Goal: Information Seeking & Learning: Learn about a topic

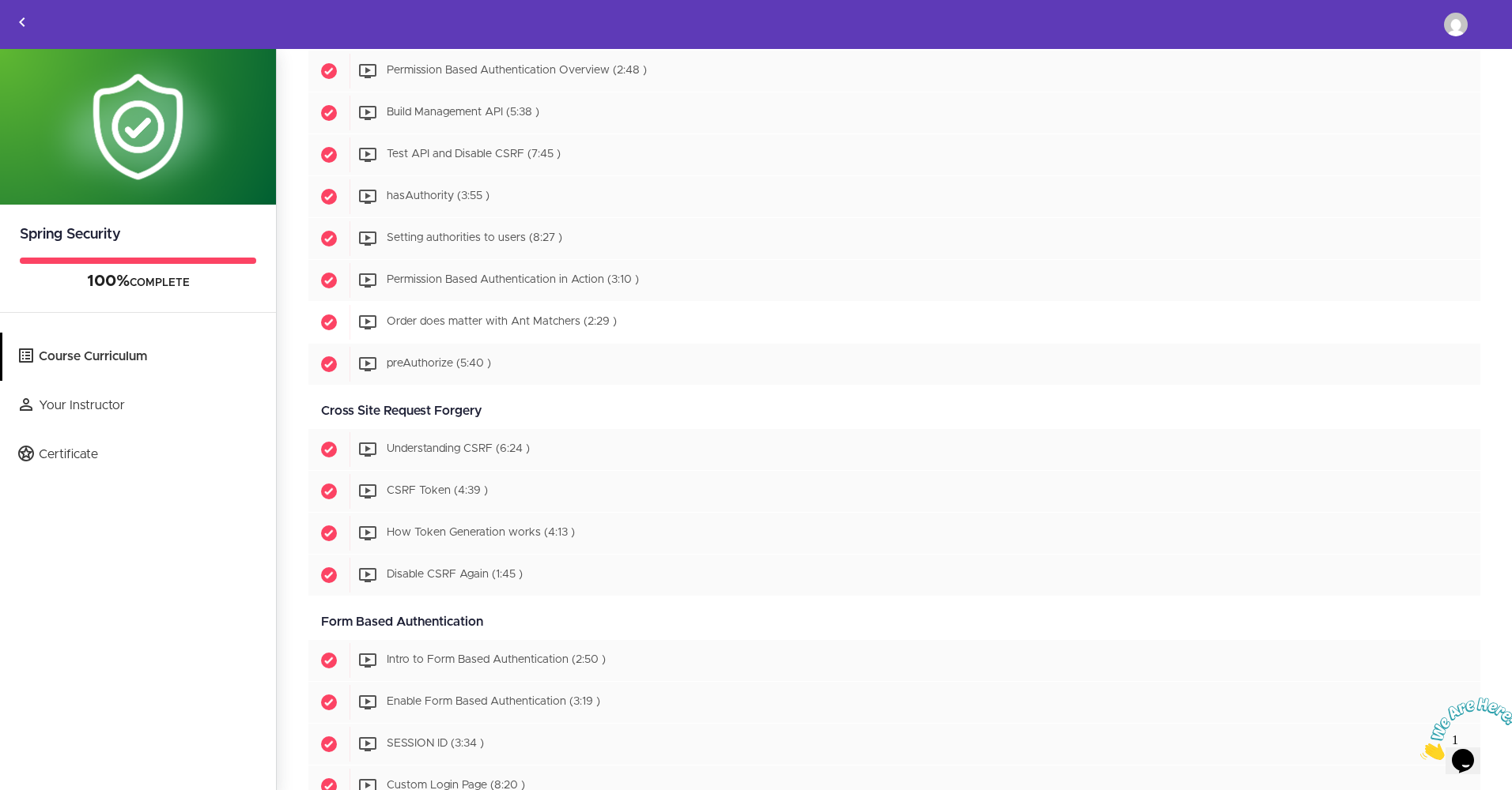
scroll to position [1185, 0]
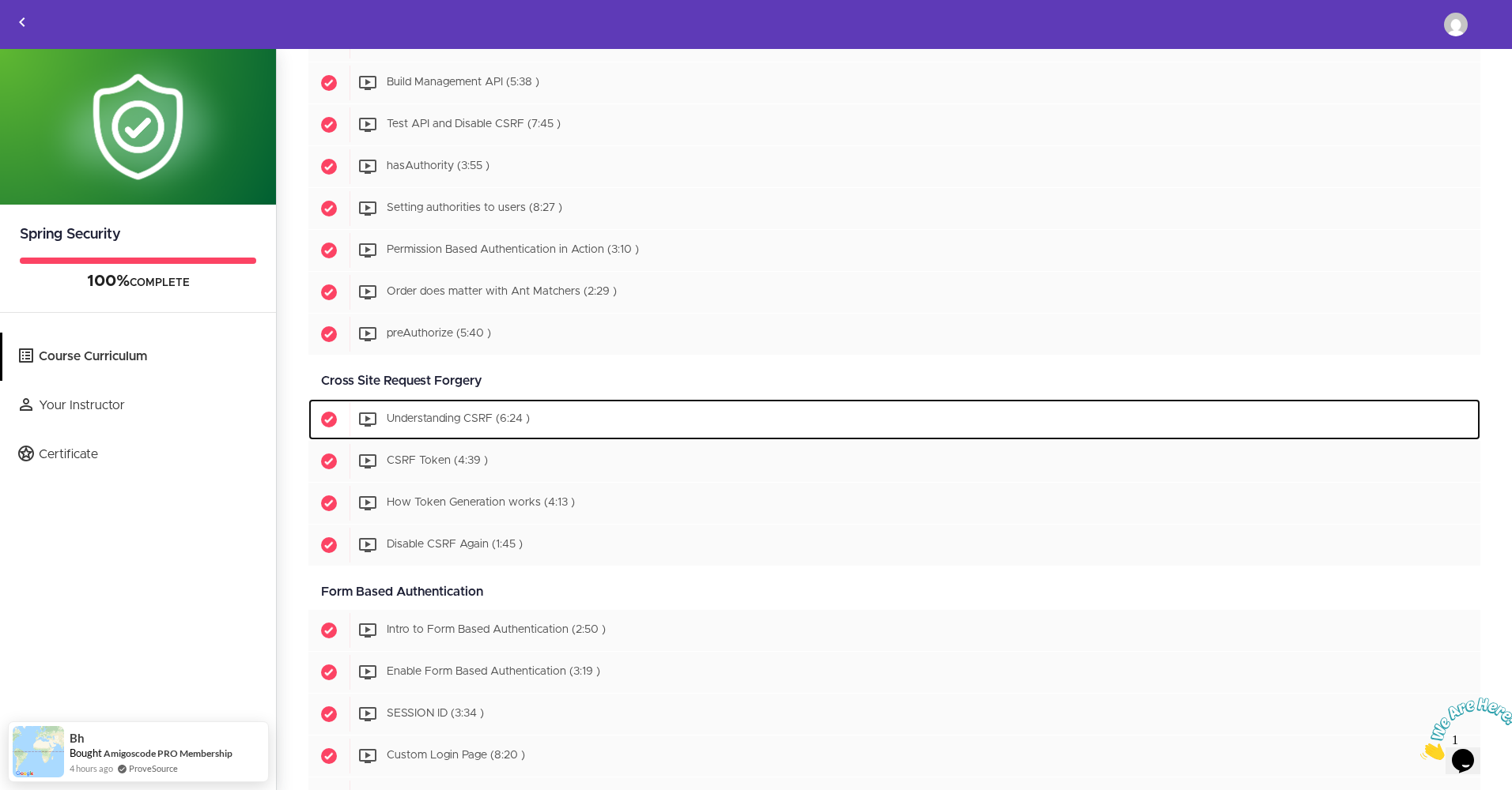
click at [566, 412] on div "Start Understanding CSRF (6:24 )" at bounding box center [914, 419] width 1130 height 35
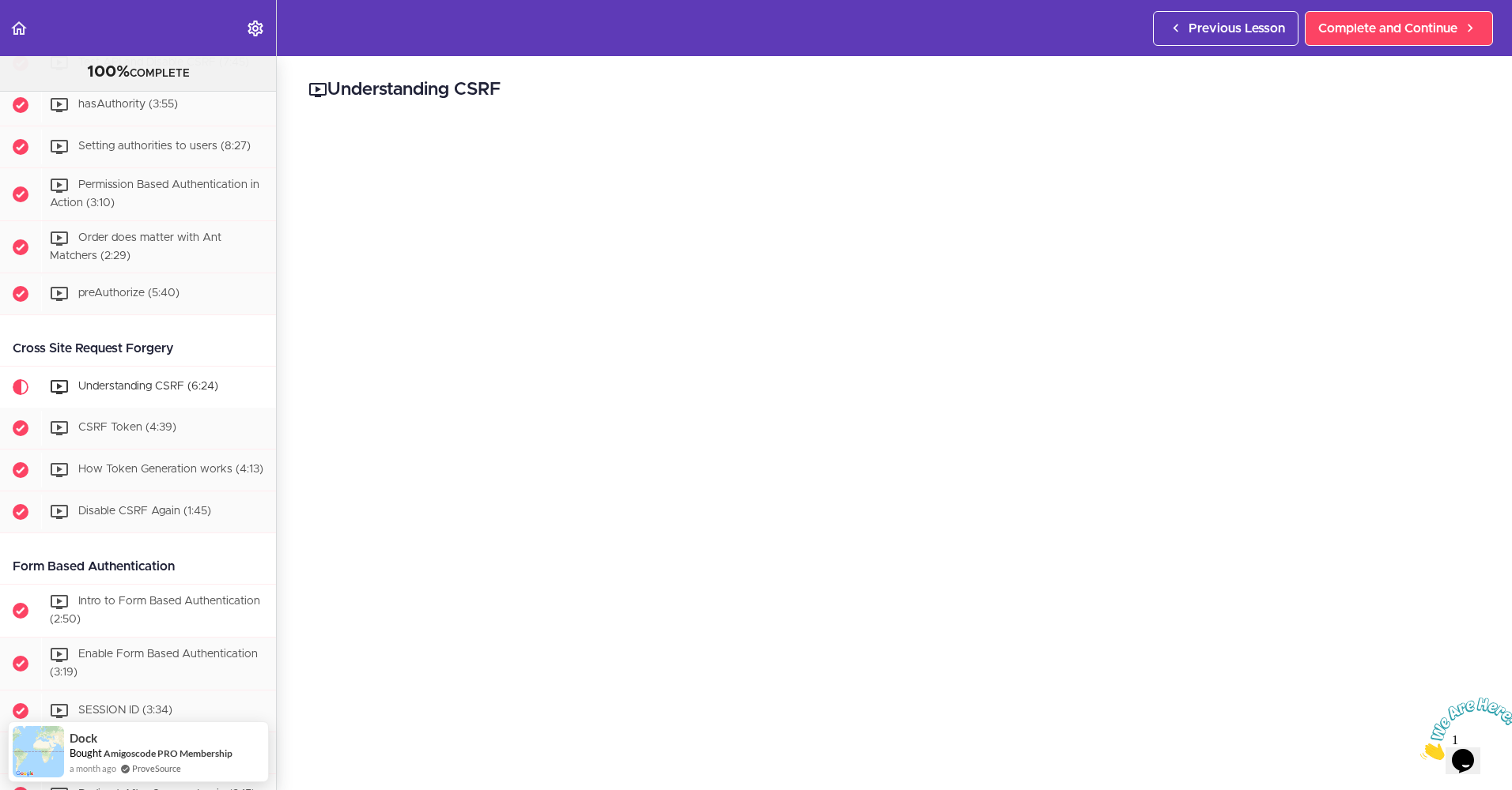
scroll to position [1242, 0]
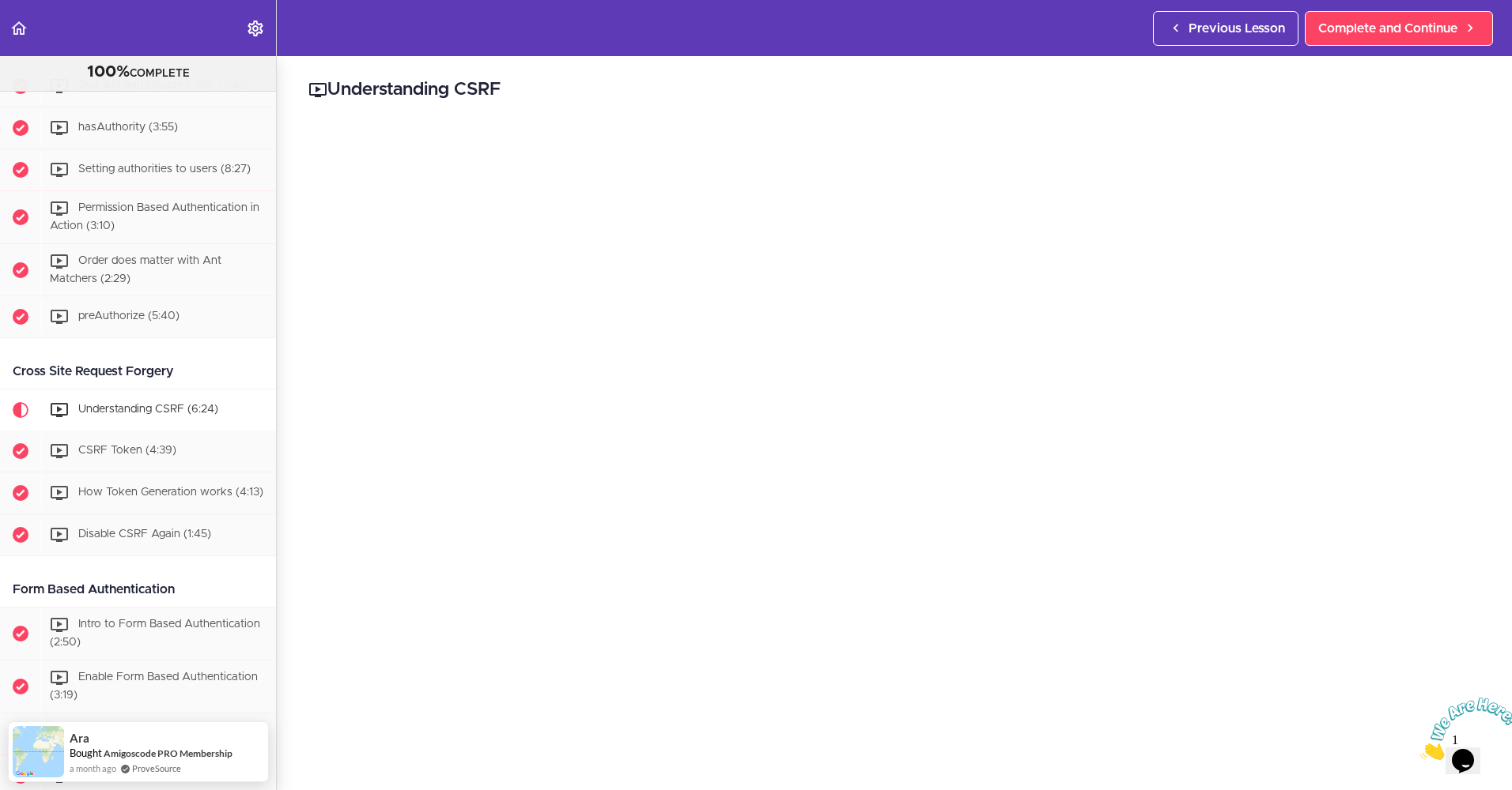
drag, startPoint x: 1500, startPoint y: 698, endPoint x: 2880, endPoint y: 1394, distance: 1545.6
click at [1420, 749] on icon "Close" at bounding box center [1420, 756] width 0 height 14
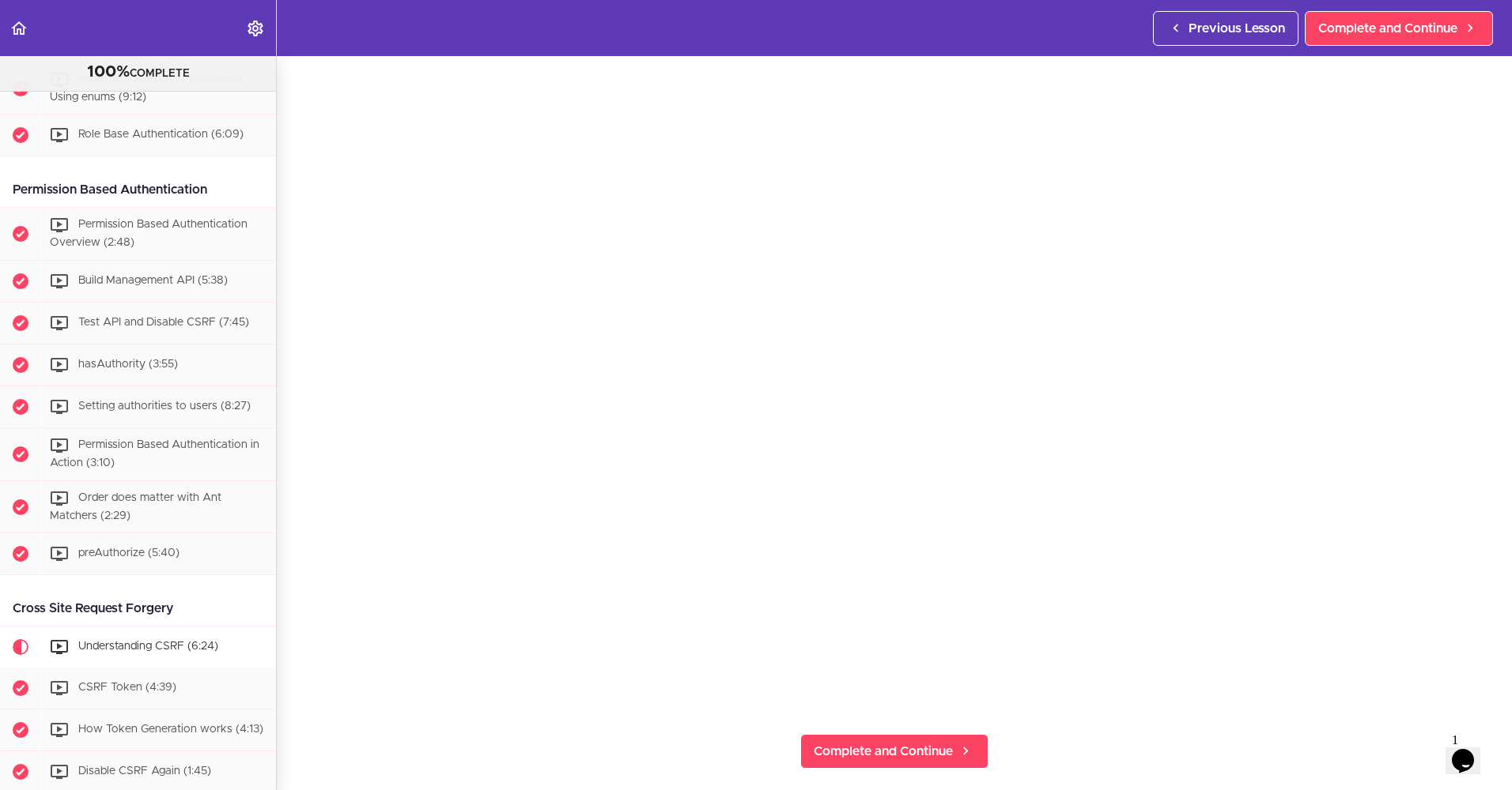
scroll to position [79, 0]
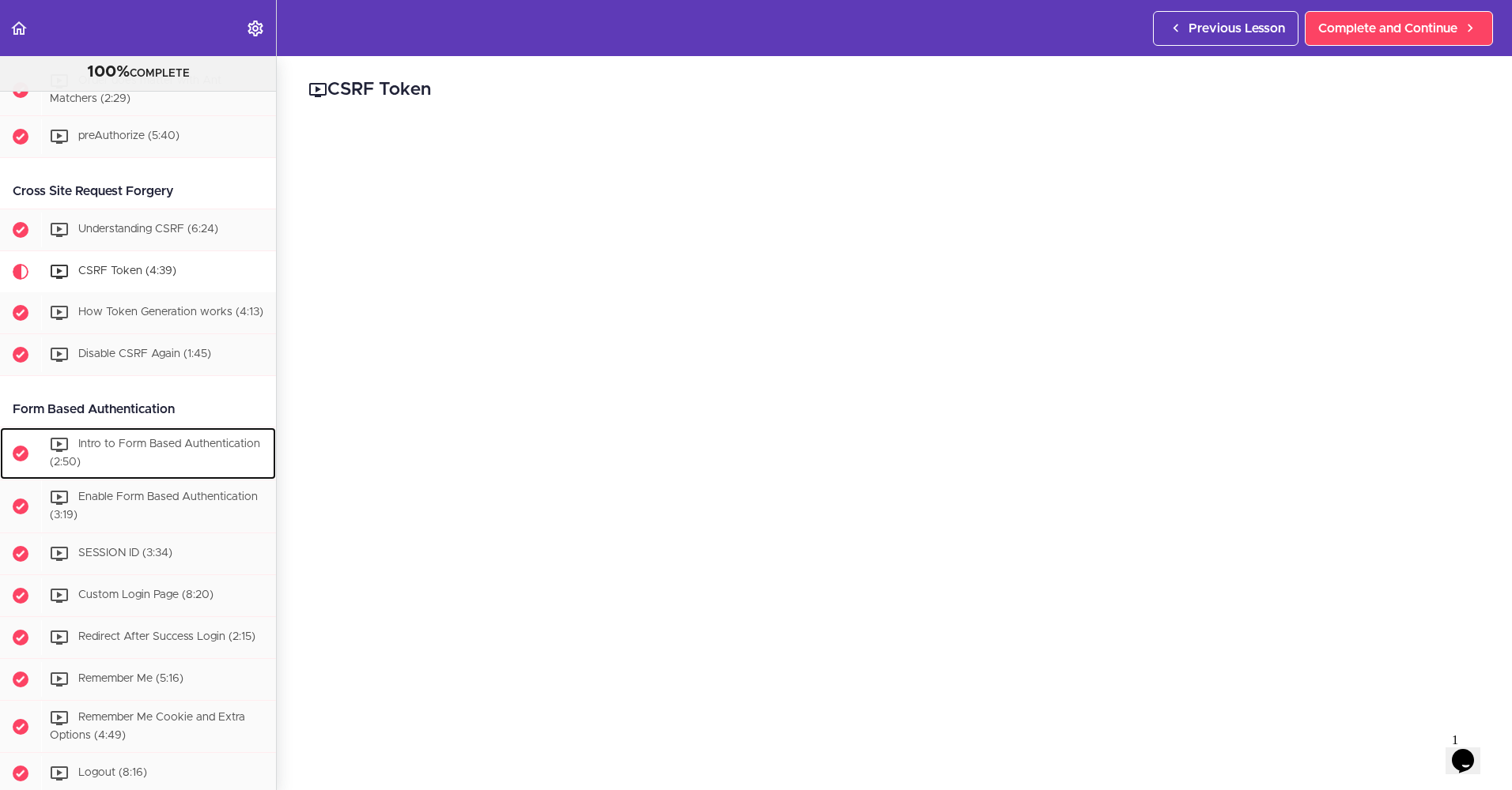
click at [121, 479] on div "Intro to Form Based Authentication (2:50)" at bounding box center [158, 453] width 235 height 52
